Goal: Feedback & Contribution: Submit feedback/report problem

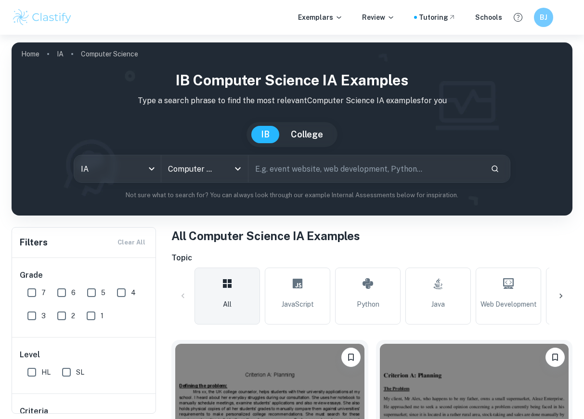
scroll to position [1829, 0]
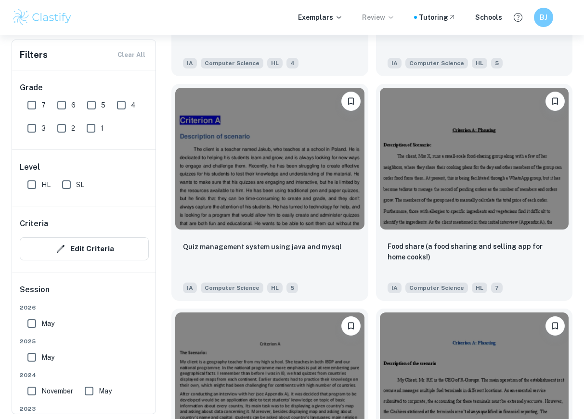
click at [382, 19] on p "Review" at bounding box center [378, 17] width 33 height 11
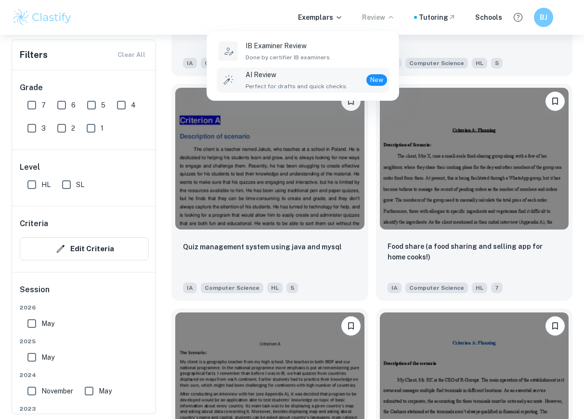
click at [347, 80] on div "AI Review Perfect for drafts and quick checks. New" at bounding box center [317, 79] width 142 height 21
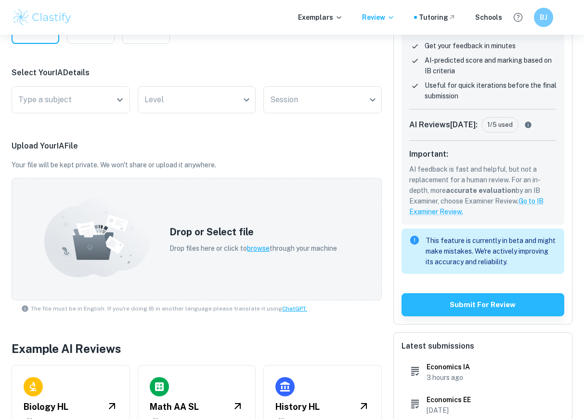
scroll to position [197, 0]
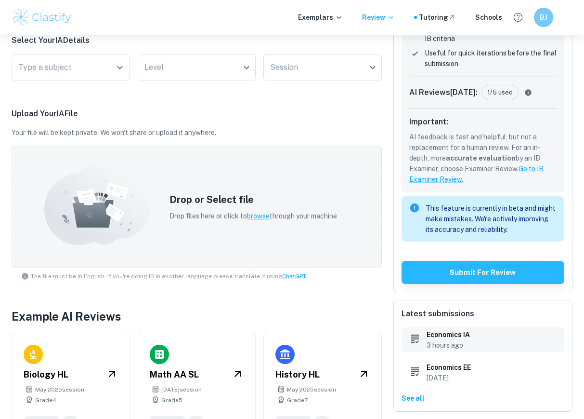
click at [467, 341] on p "3 hours ago" at bounding box center [448, 345] width 43 height 11
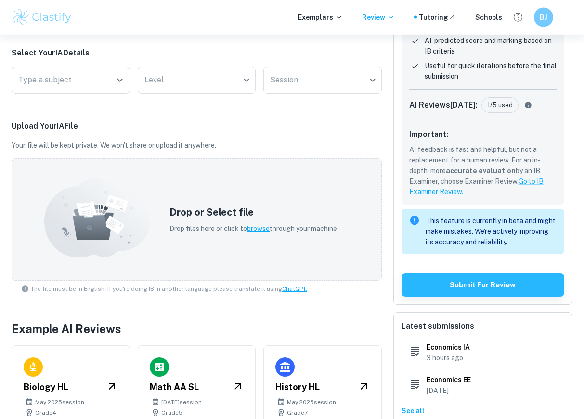
scroll to position [173, 0]
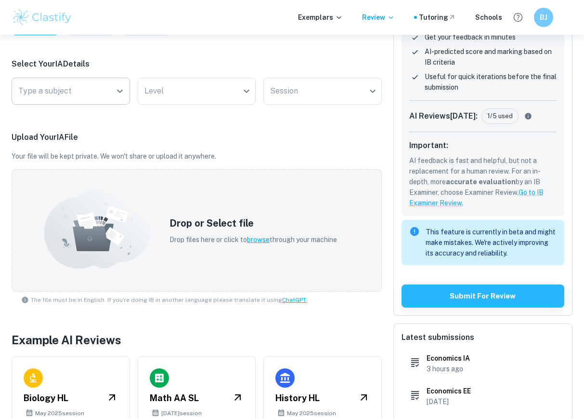
click at [44, 85] on input "Type a subject" at bounding box center [63, 91] width 95 height 18
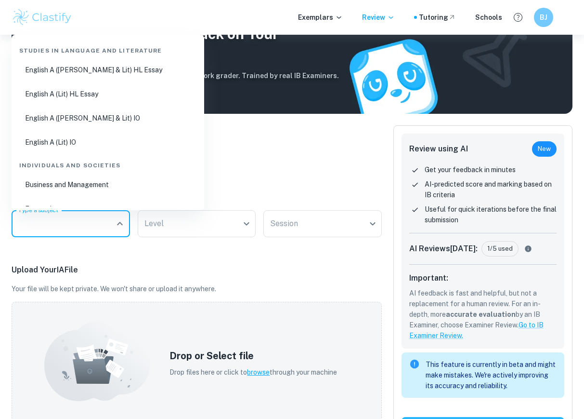
scroll to position [29, 0]
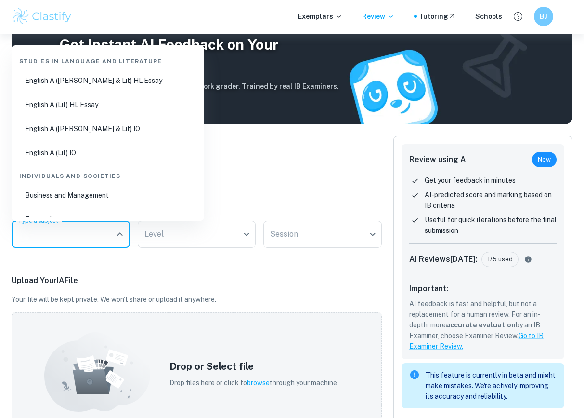
click at [344, 159] on div "Select Coursework Type IA EE TOK Select Your IA Details Type a subject Type a s…" at bounding box center [197, 371] width 371 height 469
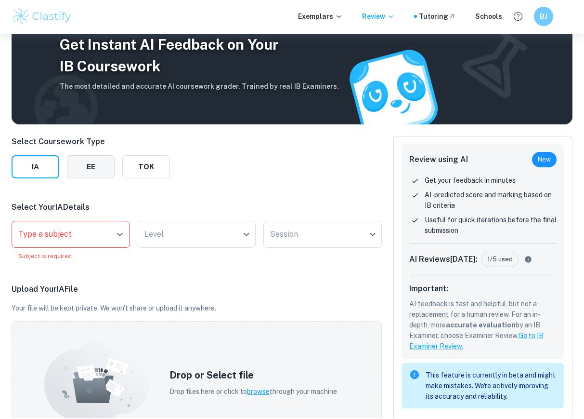
click at [91, 169] on button "EE" at bounding box center [91, 167] width 48 height 23
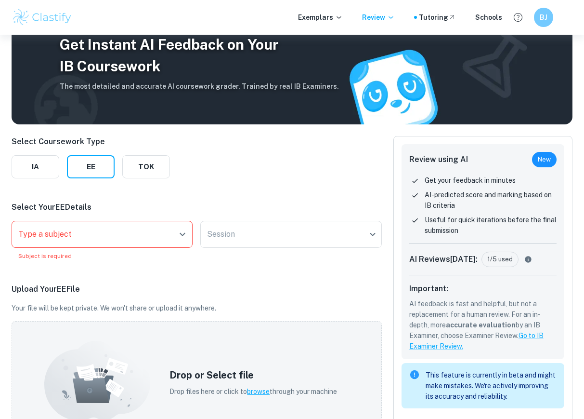
click at [42, 238] on div "Type a subject Type a subject" at bounding box center [102, 234] width 181 height 27
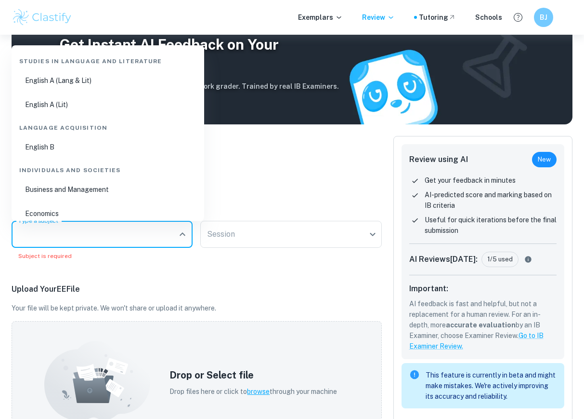
click at [44, 208] on li "Economics" at bounding box center [107, 213] width 185 height 22
type input "Economics"
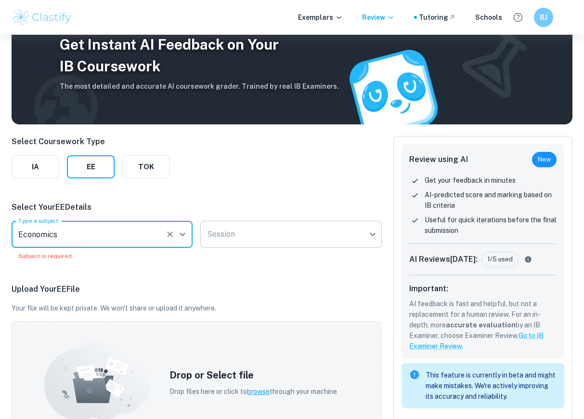
click at [310, 239] on body "We value your privacy We use cookies to enhance your browsing experience, serve…" at bounding box center [292, 214] width 584 height 419
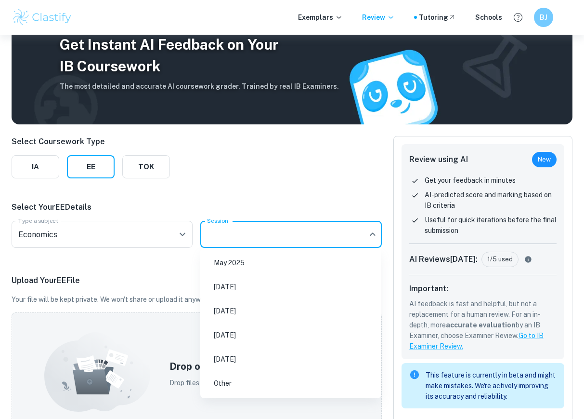
click at [282, 261] on li "May 2025" at bounding box center [290, 263] width 173 height 22
type input "M25"
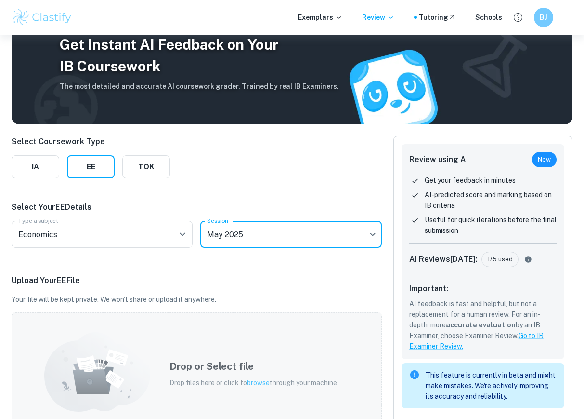
click at [261, 389] on div "Drop or Select file Drop files here or click to browse through your machine" at bounding box center [253, 373] width 191 height 52
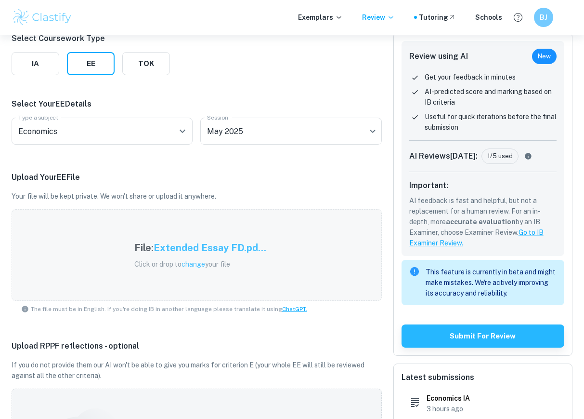
scroll to position [141, 0]
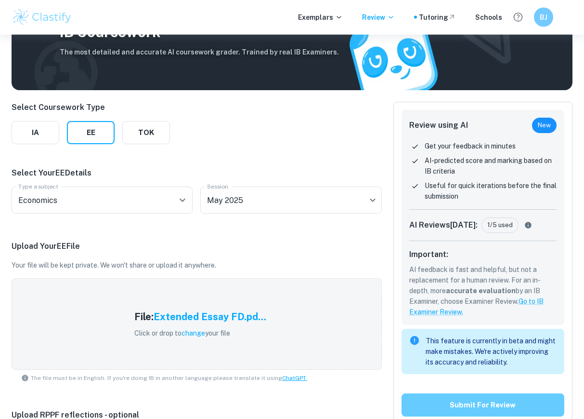
click at [490, 412] on button "Submit for review" at bounding box center [483, 405] width 163 height 23
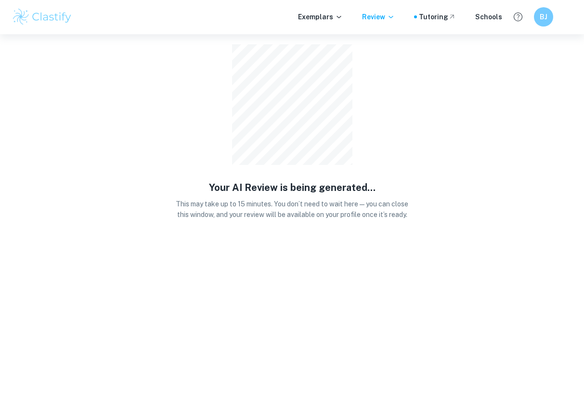
scroll to position [35, 0]
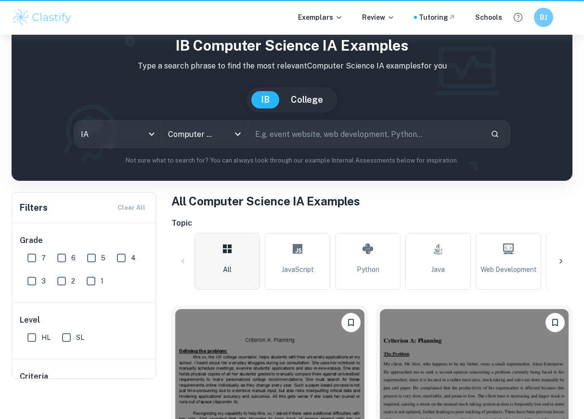
scroll to position [1829, 0]
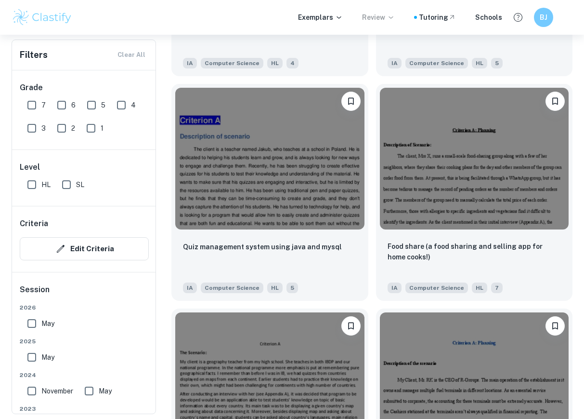
click at [390, 22] on p "Review" at bounding box center [378, 17] width 33 height 11
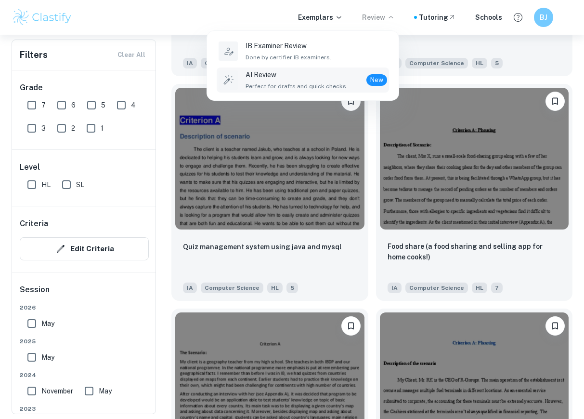
click at [351, 84] on div "AI Review Perfect for drafts and quick checks. New" at bounding box center [317, 79] width 142 height 21
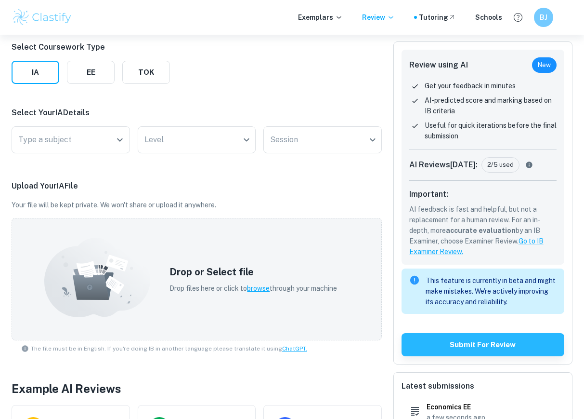
scroll to position [211, 0]
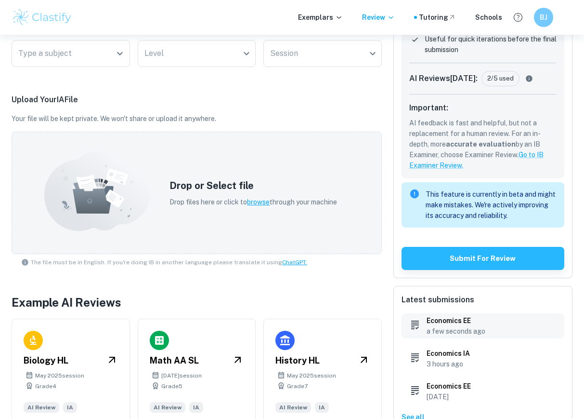
click at [477, 316] on h6 "Economics EE" at bounding box center [456, 320] width 59 height 11
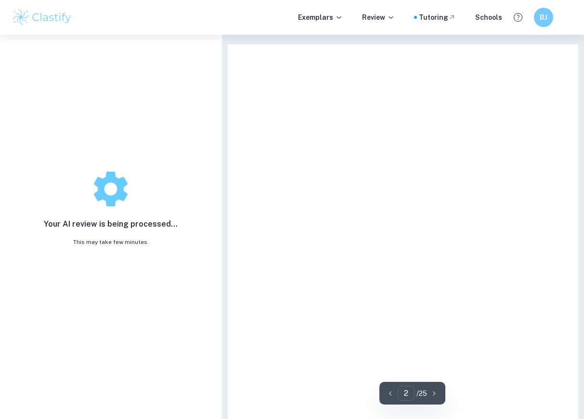
type input "1"
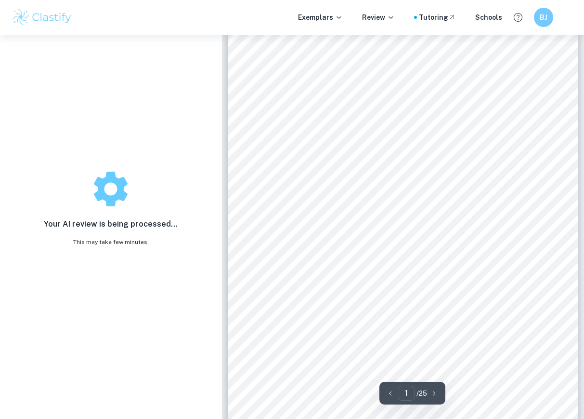
scroll to position [31, 0]
